Goal: Task Accomplishment & Management: Complete application form

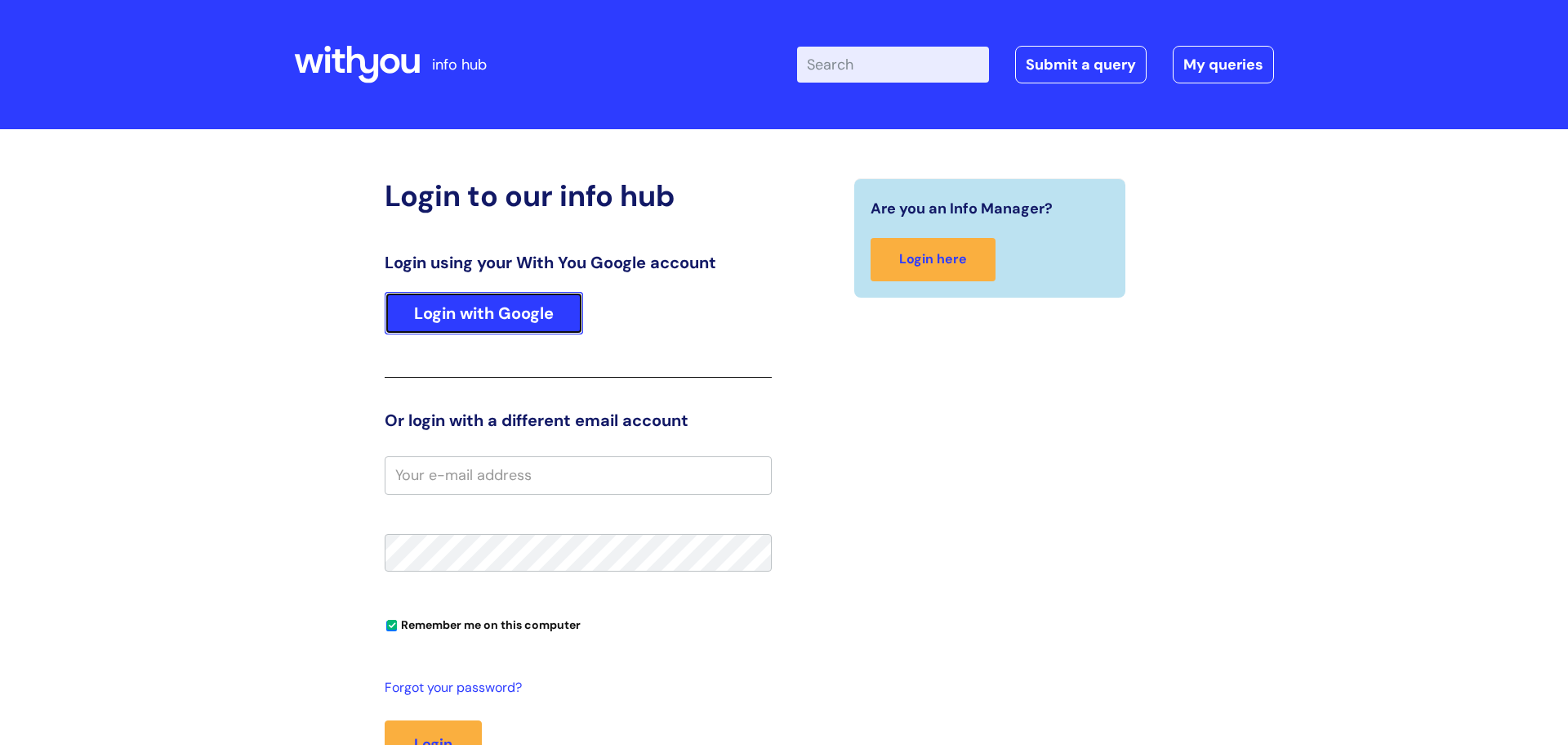
click at [438, 319] on link "Login with Google" at bounding box center [484, 313] width 198 height 43
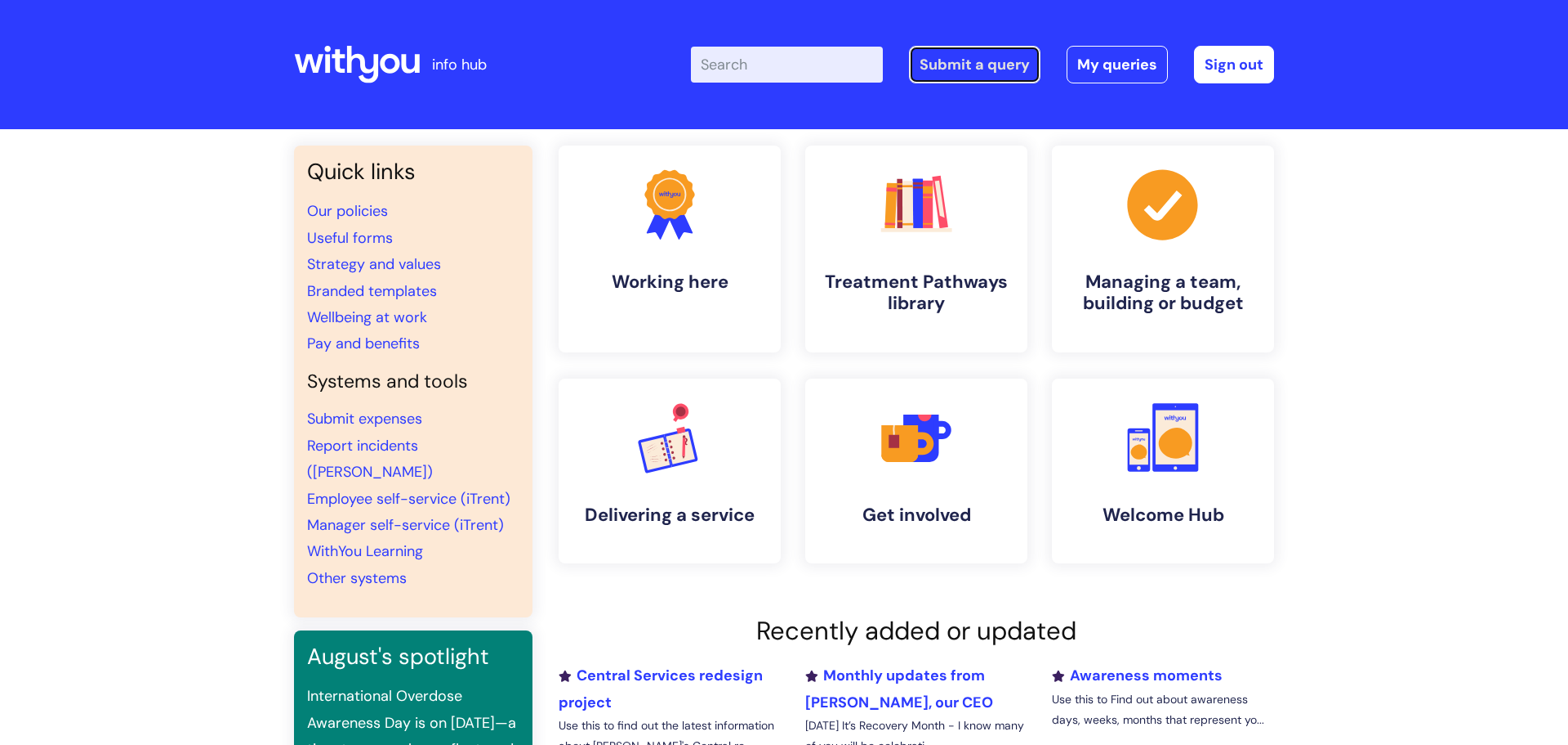
click at [948, 65] on link "Submit a query" at bounding box center [975, 65] width 132 height 38
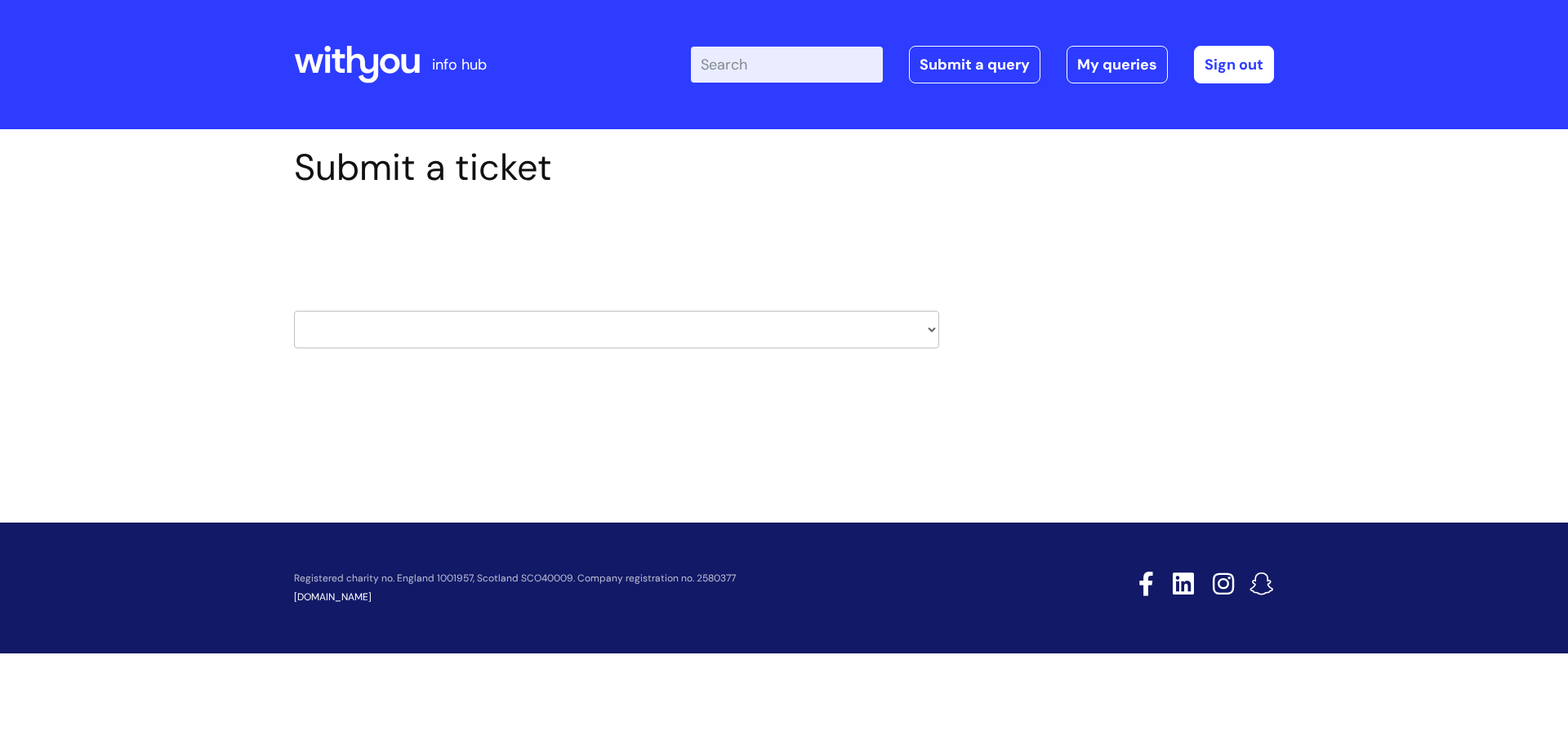
click at [392, 335] on select "HR / People IT and Support Clinical Drug Alerts Finance Accounts Data Support T…" at bounding box center [616, 329] width 645 height 38
select select "internal_communications"
click at [294, 310] on select "HR / People IT and Support Clinical Drug Alerts Finance Accounts Data Support T…" at bounding box center [616, 329] width 645 height 38
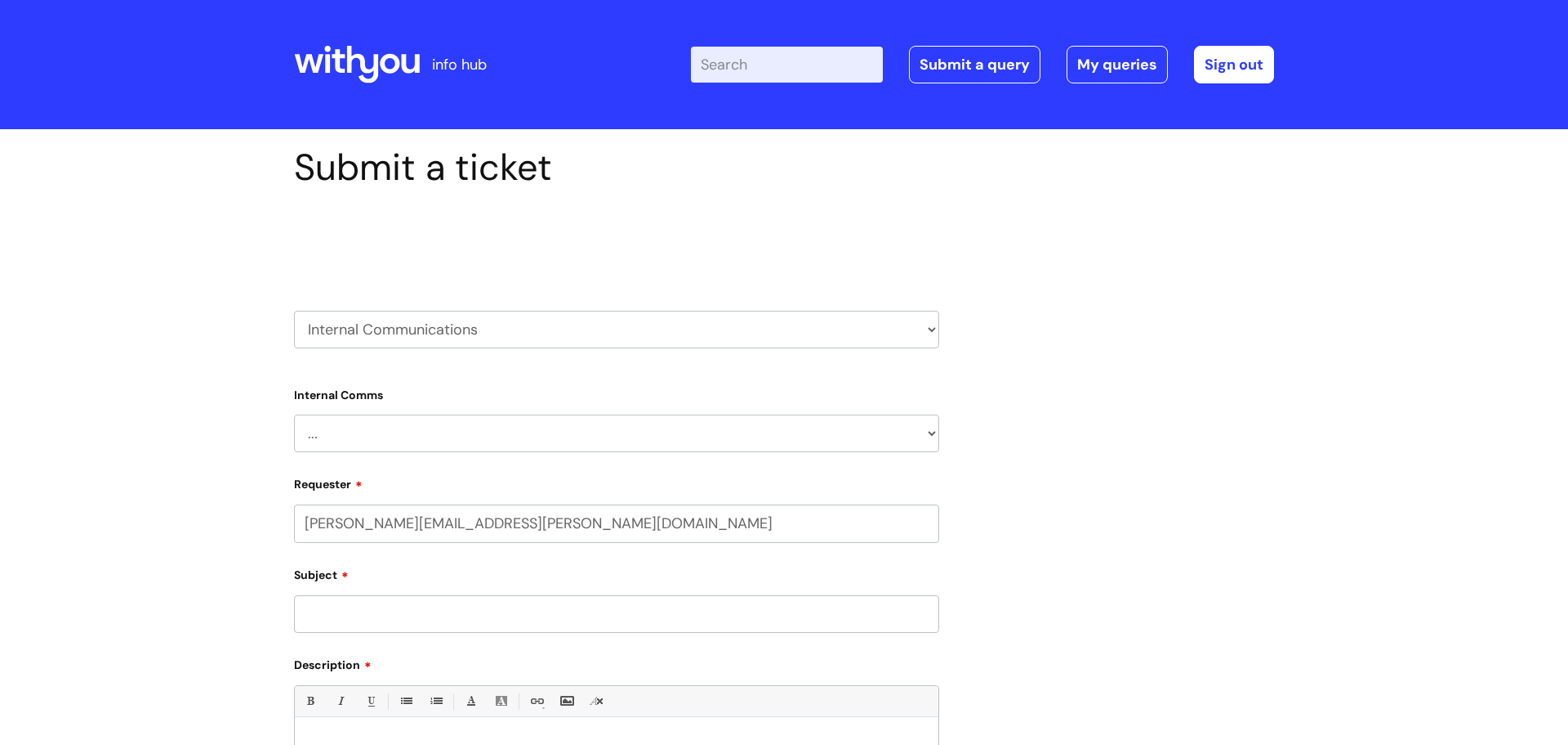
select select "80004418200"
click at [401, 320] on select "HR / People IT and Support Clinical Drug Alerts Finance Accounts Data Support T…" at bounding box center [616, 329] width 645 height 38
select select "systems"
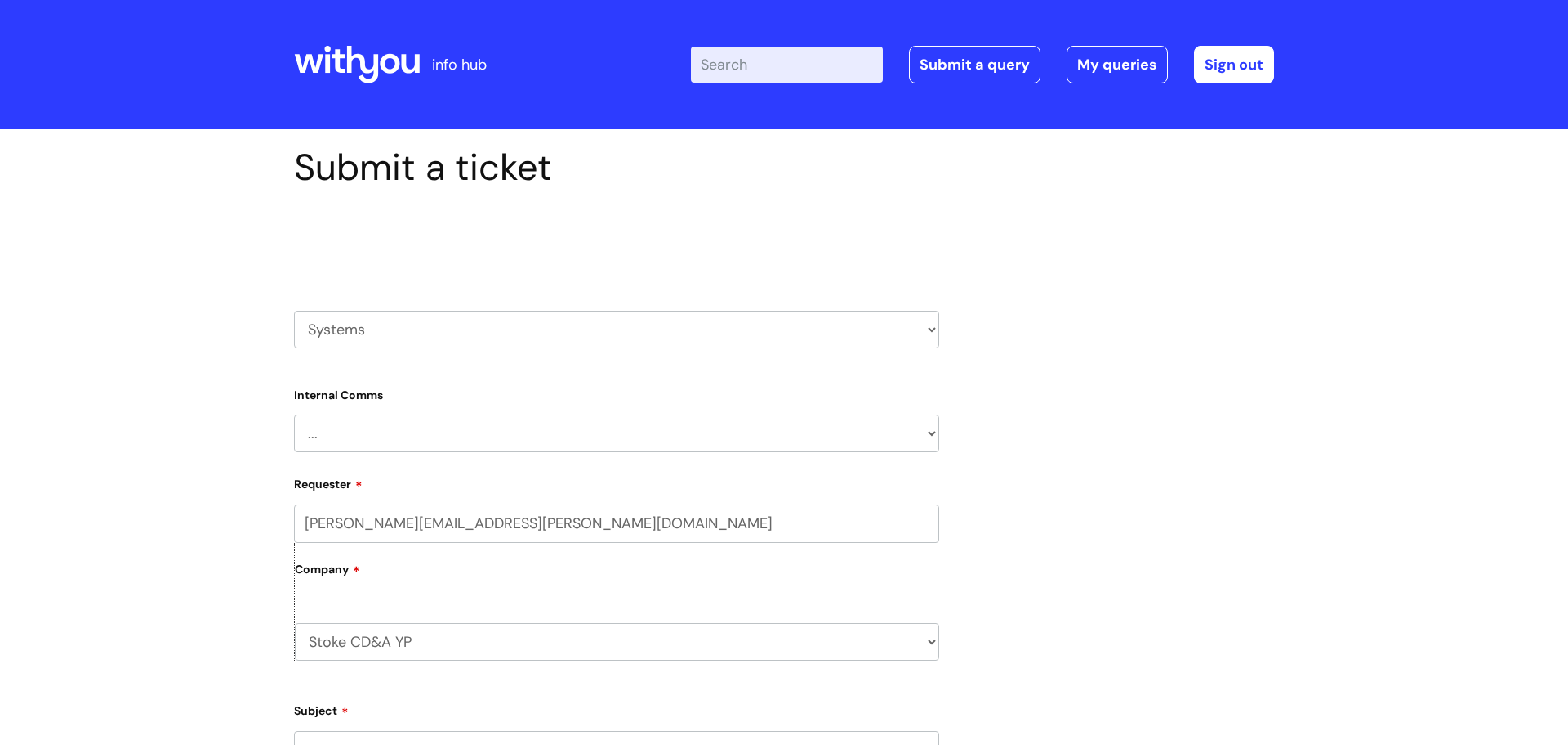
click at [294, 310] on select "HR / People IT and Support Clinical Drug Alerts Finance Accounts Data Support T…" at bounding box center [616, 329] width 645 height 38
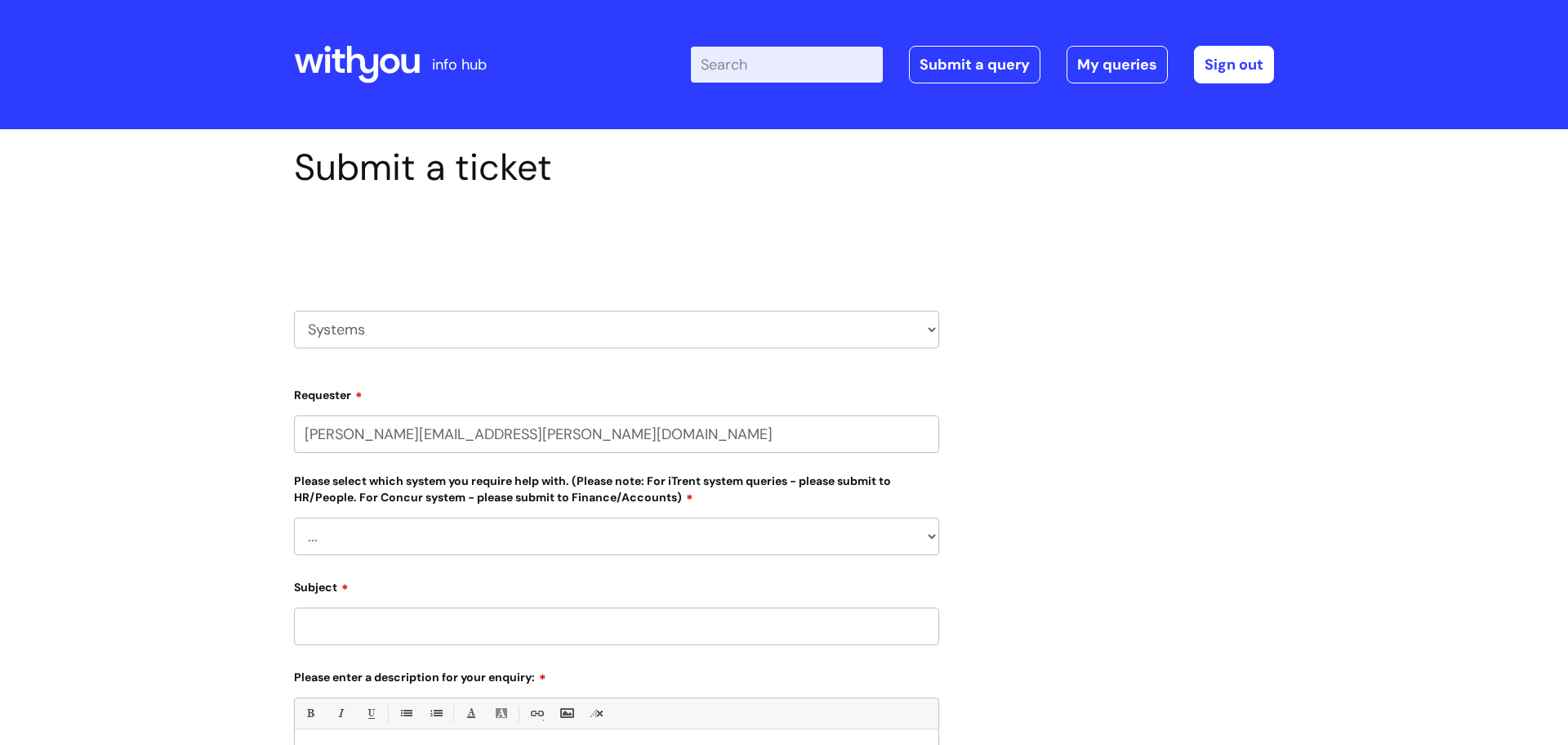
select select "80004418200"
click at [371, 540] on select "... Ulysses Helpdesk Monday.com Nebula fault ILLY CarePath fault Halo fault E-c…" at bounding box center [616, 537] width 645 height 38
select select "Something else"
click at [294, 518] on select "... Ulysses Helpdesk Monday.com Nebula fault ILLY CarePath fault Halo fault E-c…" at bounding box center [616, 537] width 645 height 38
click at [331, 638] on input "Subject" at bounding box center [616, 626] width 645 height 38
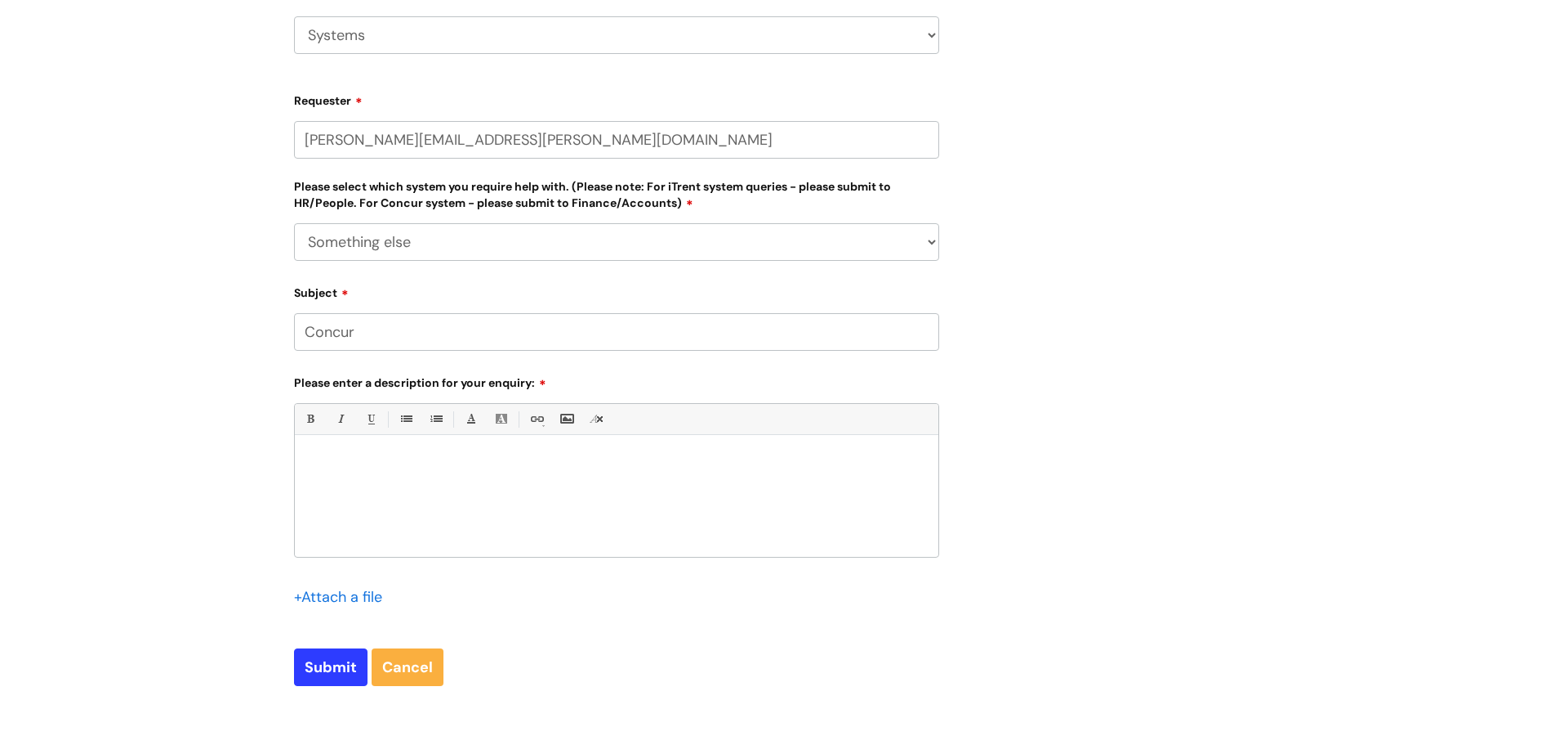
scroll to position [323, 0]
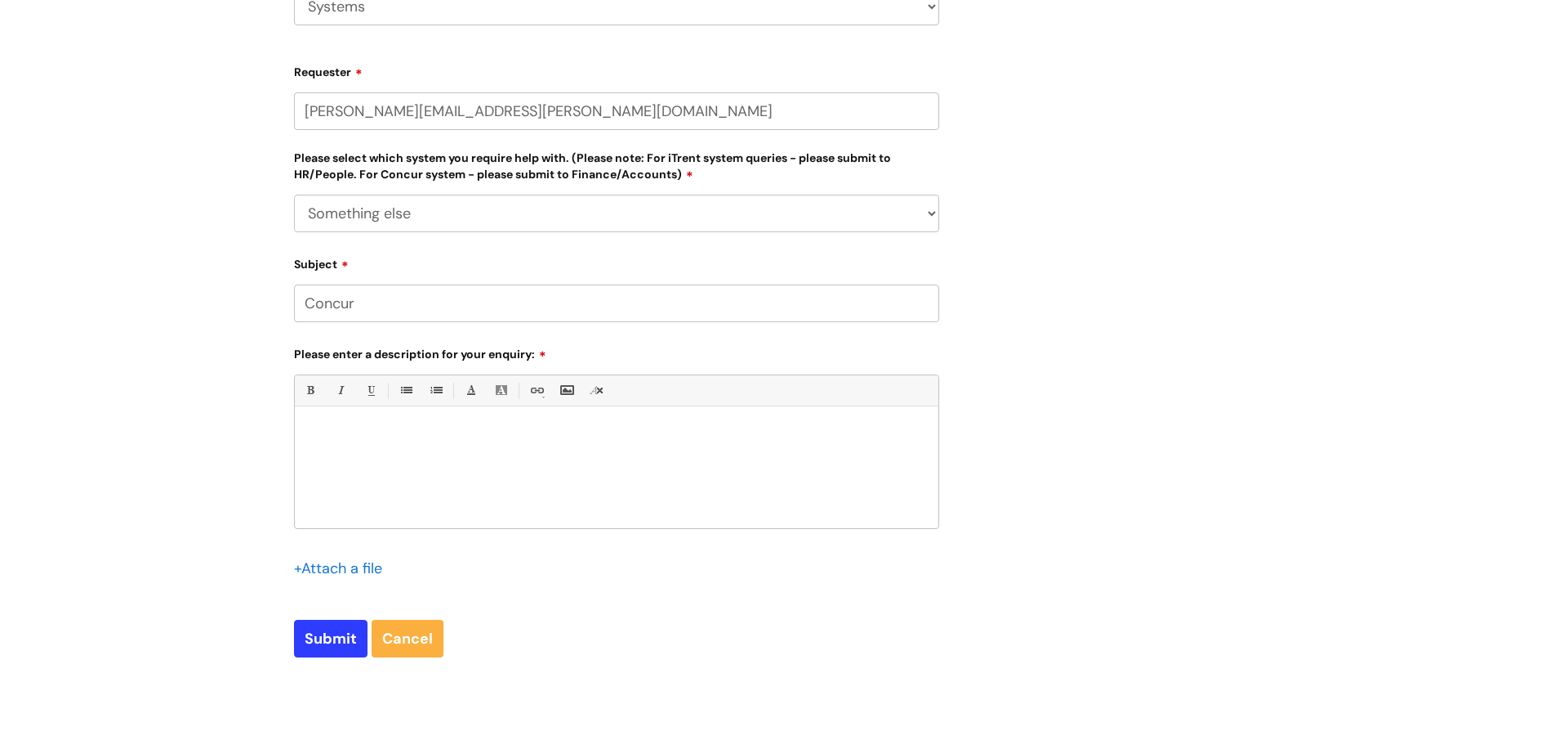
type input "Concur"
click at [391, 443] on div at bounding box center [616, 471] width 643 height 113
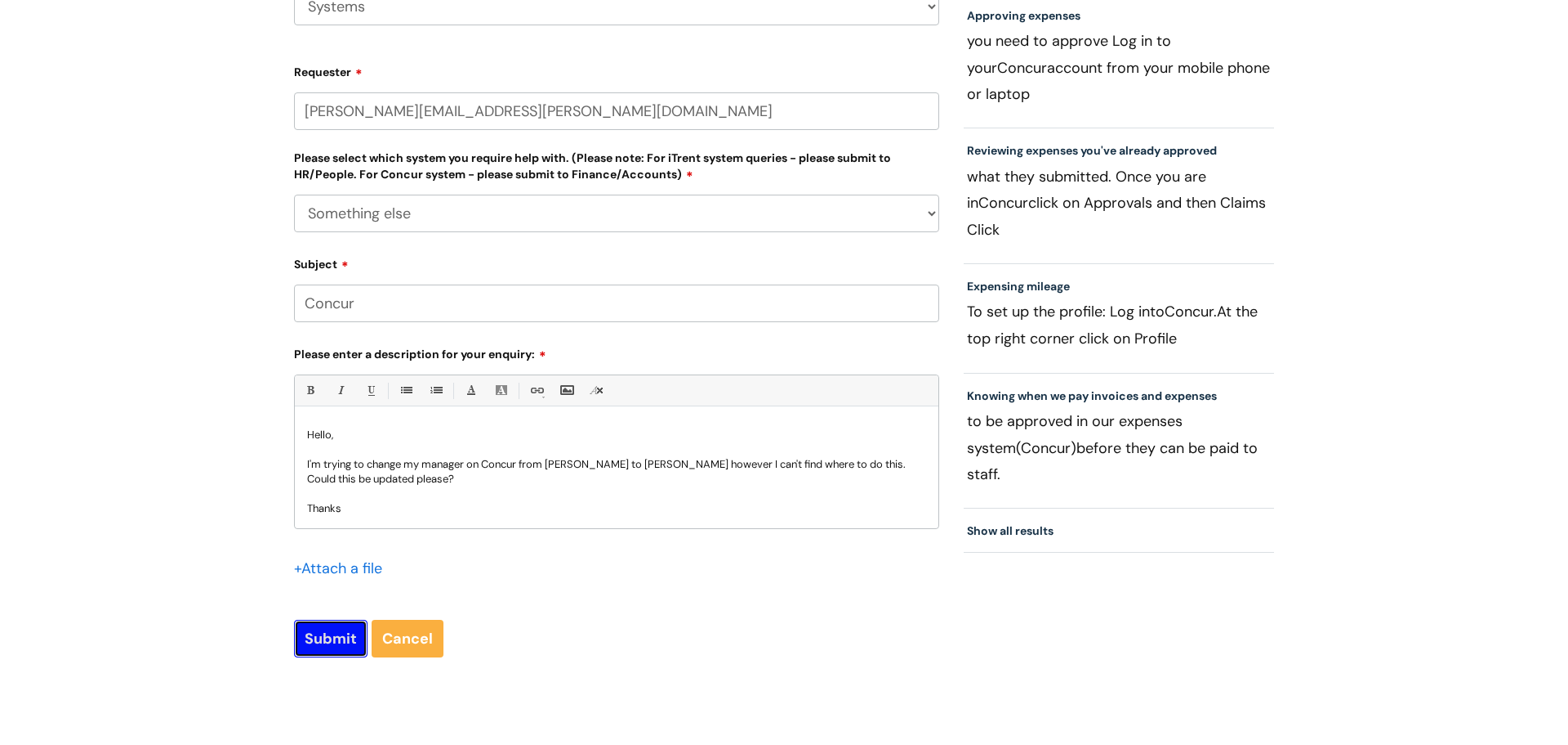
click at [320, 641] on input "Submit" at bounding box center [330, 639] width 73 height 38
type input "Please Wait..."
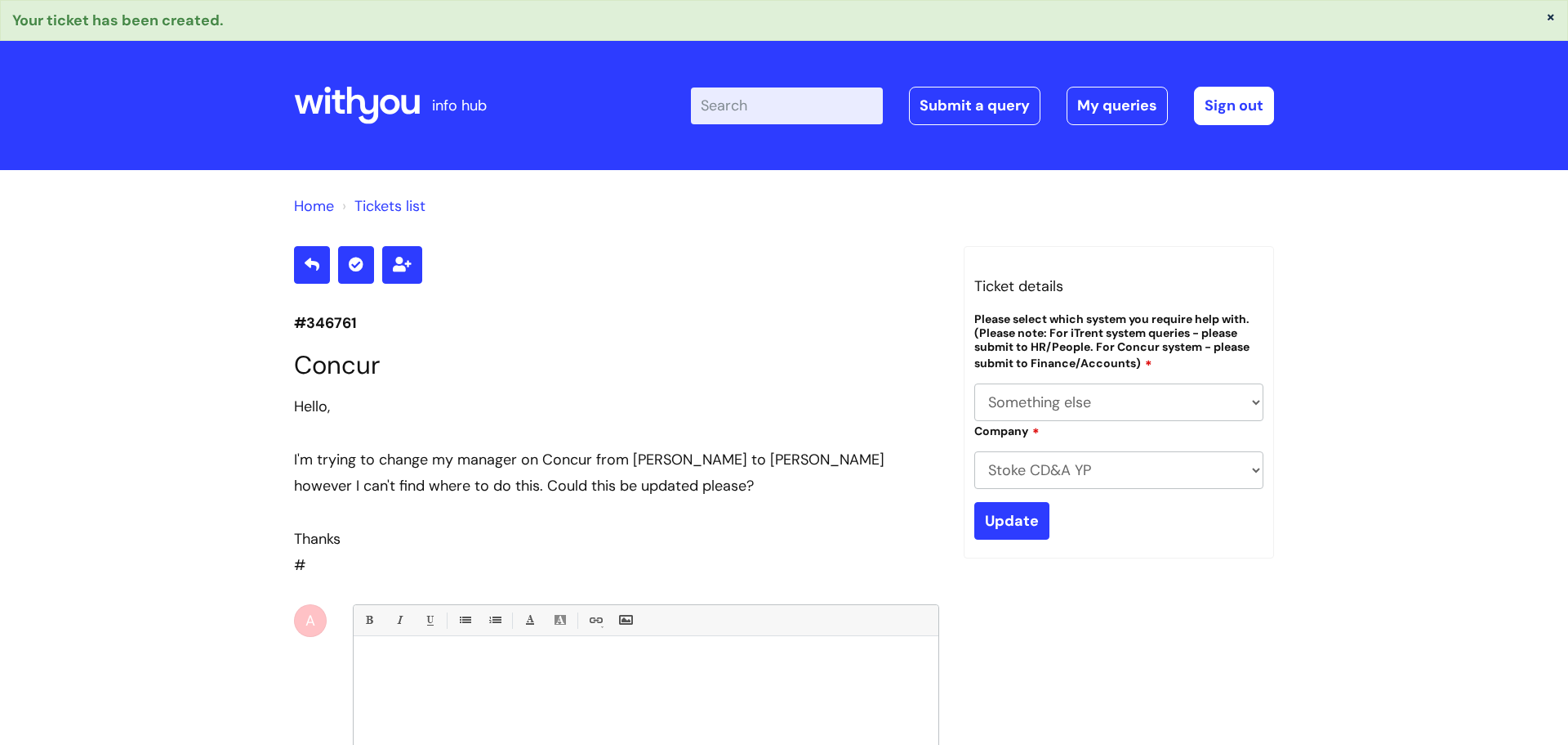
select select "Something else"
